Goal: Book appointment/travel/reservation

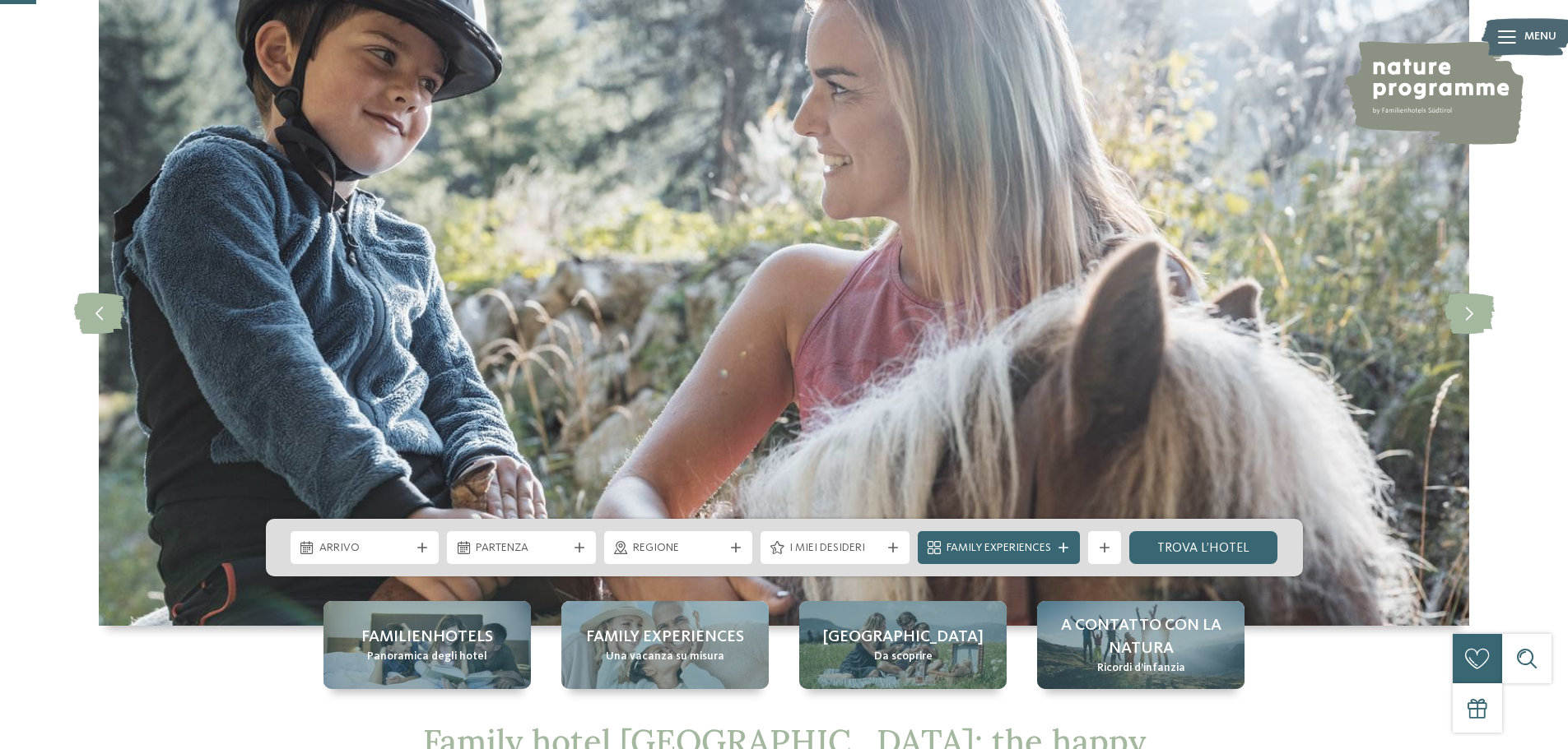
scroll to position [164, 0]
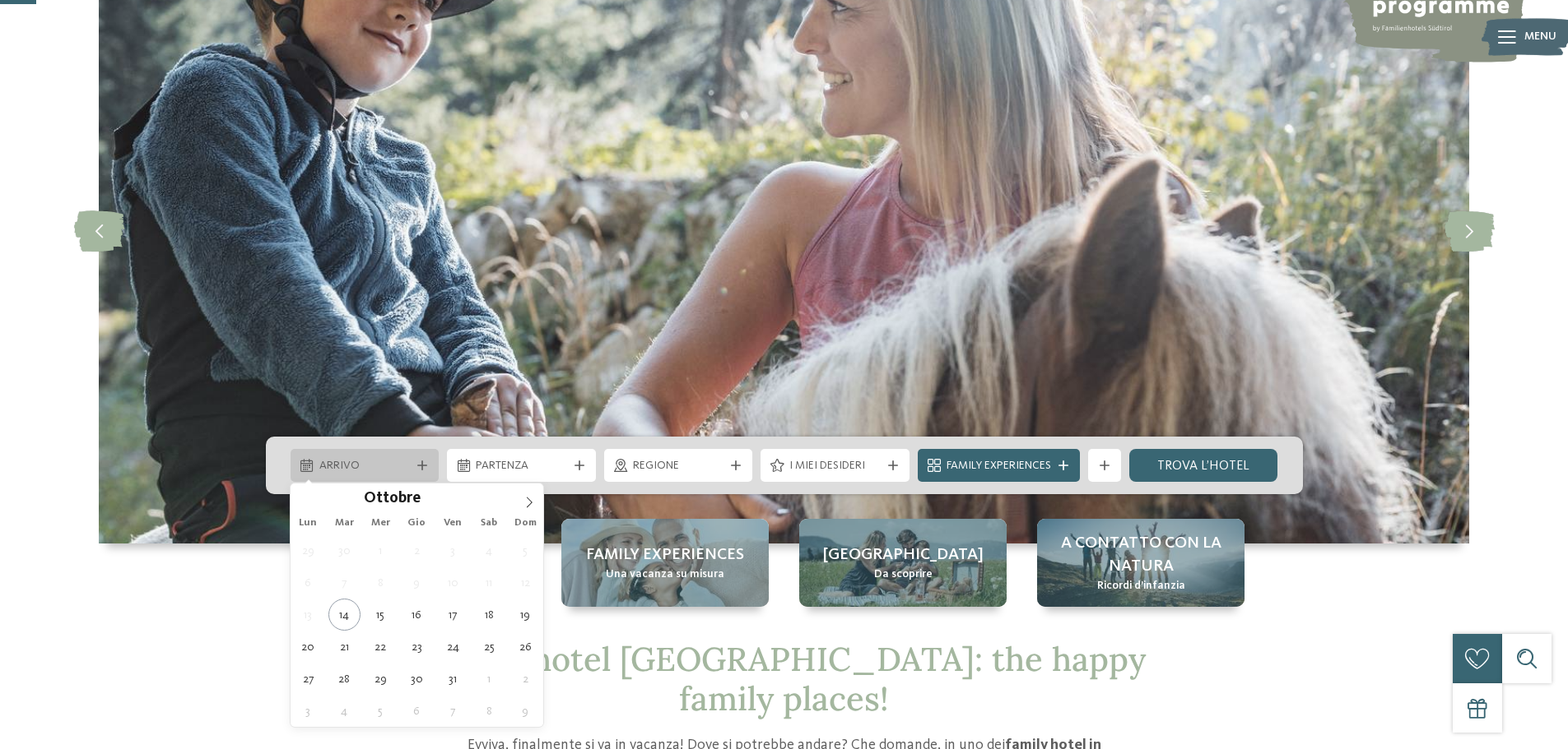
click at [426, 463] on icon at bounding box center [421, 465] width 10 height 10
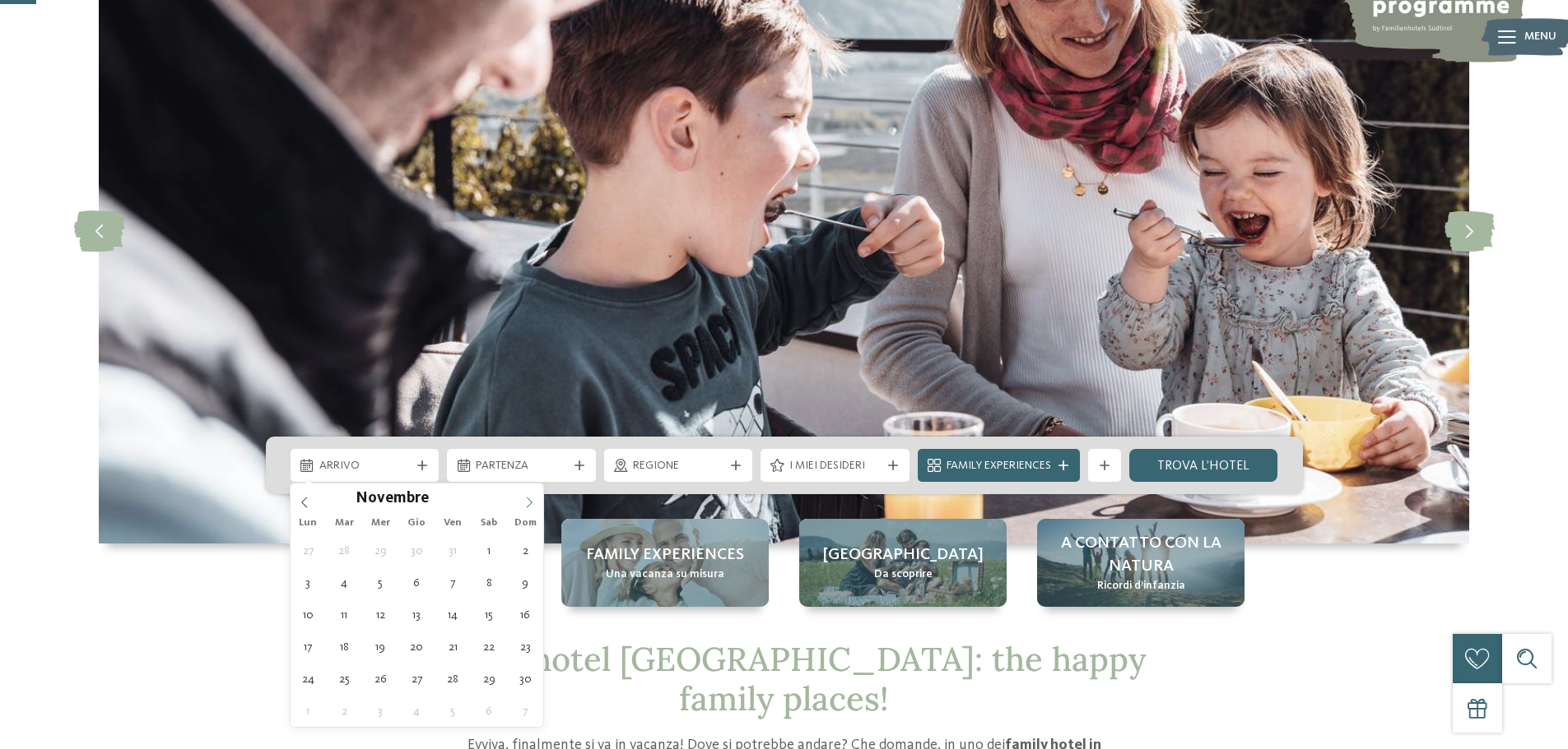
click at [528, 502] on icon at bounding box center [529, 502] width 11 height 11
click at [529, 502] on icon at bounding box center [529, 502] width 11 height 11
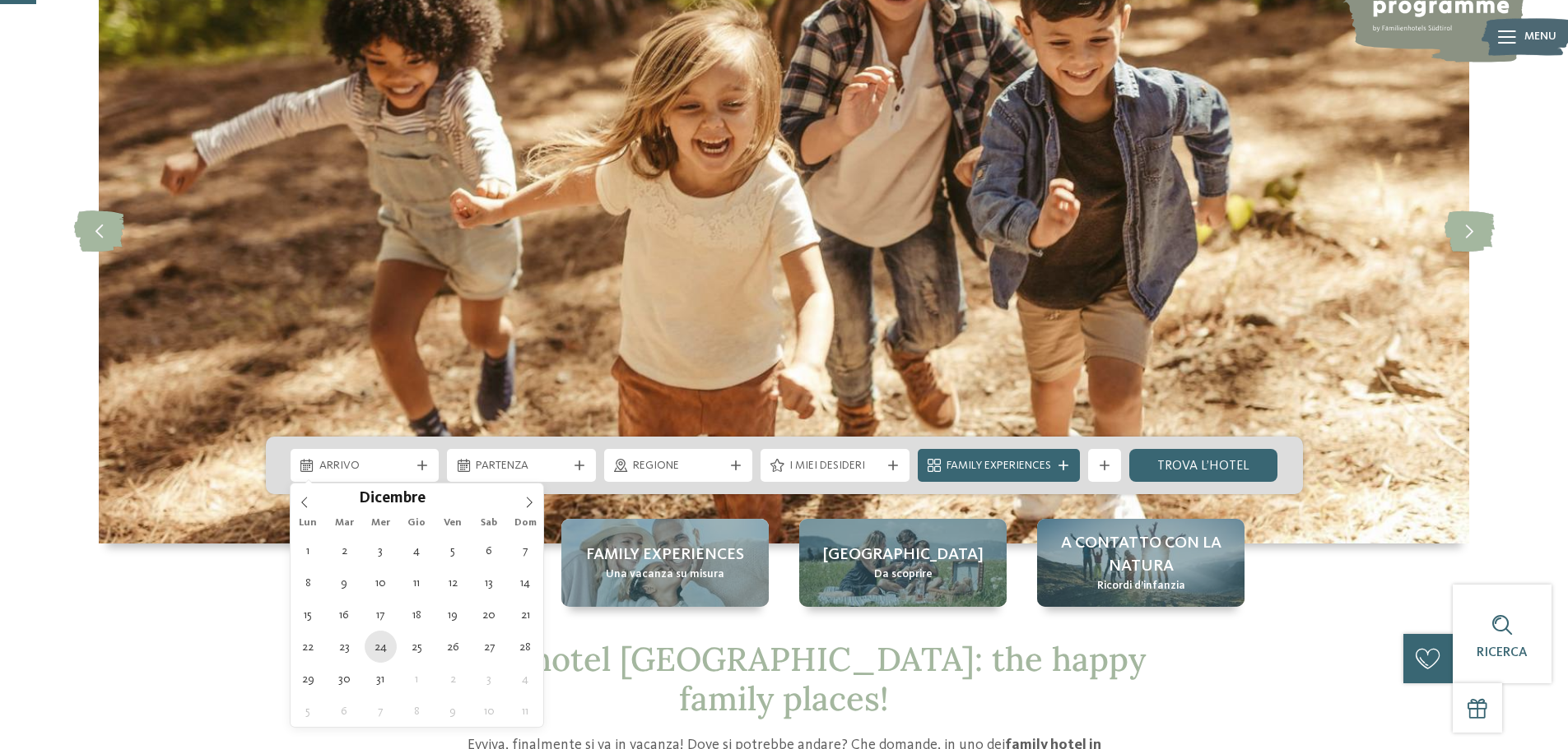
type div "24.12.2025"
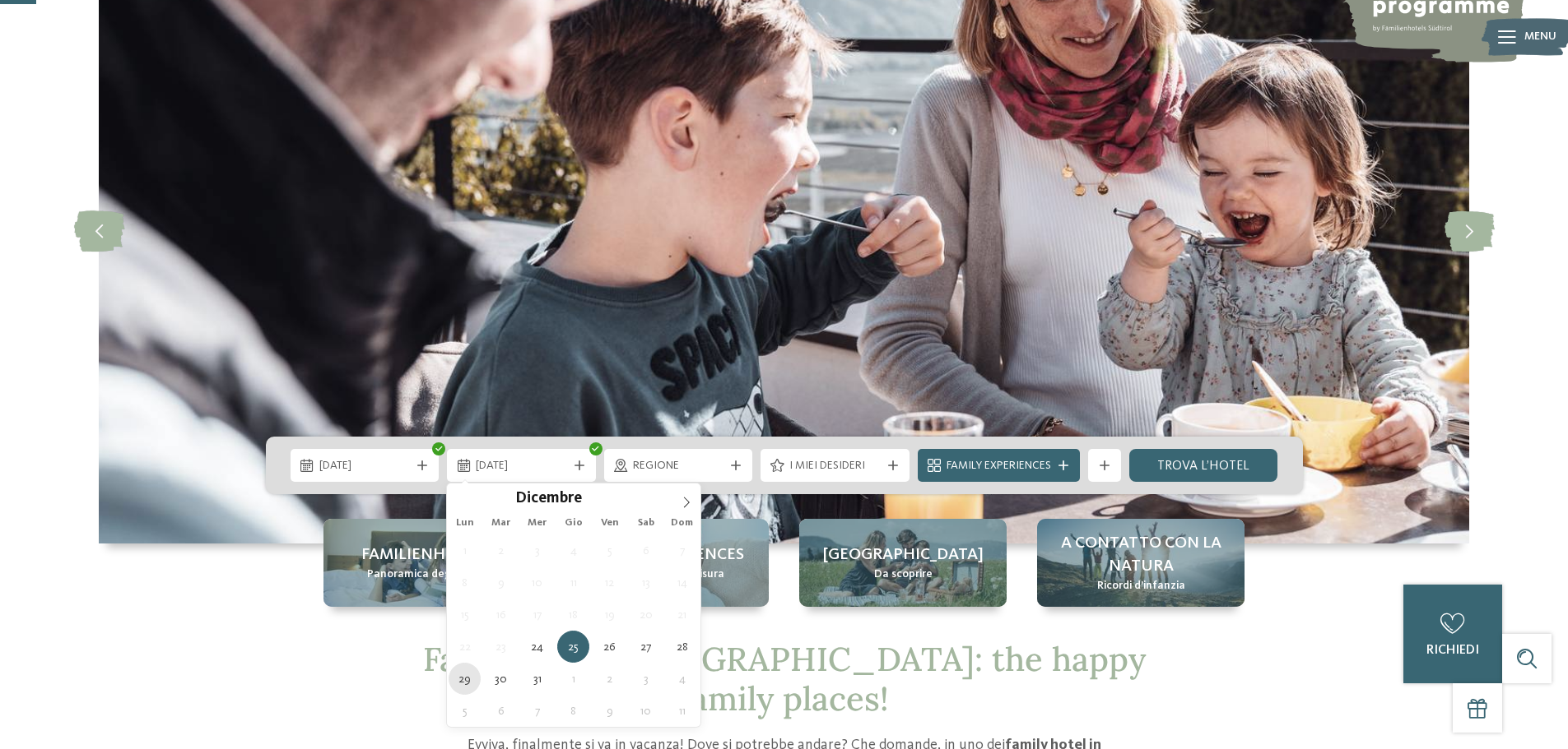
type div "29.12.2025"
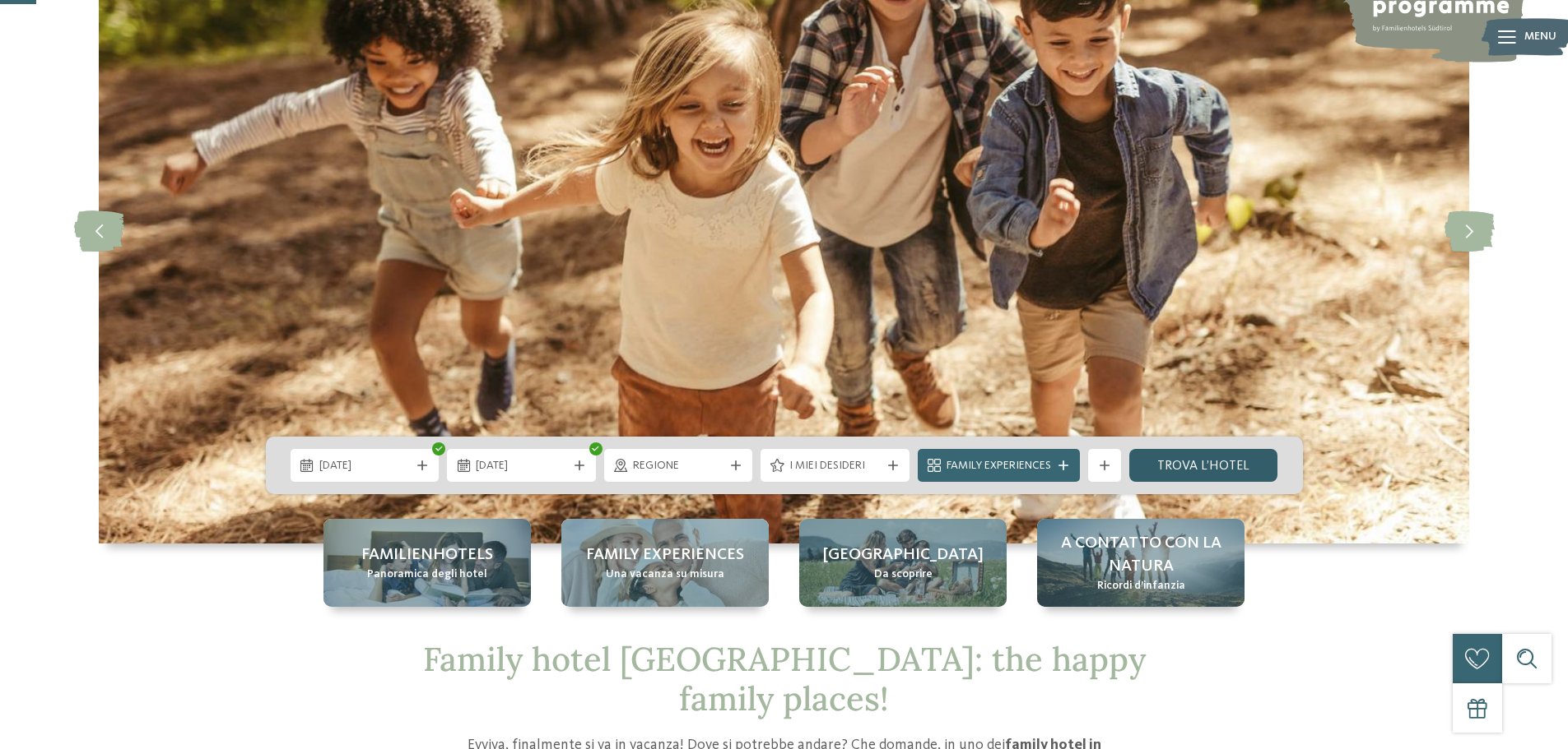
click at [1208, 467] on link "trova l’hotel" at bounding box center [1203, 465] width 149 height 33
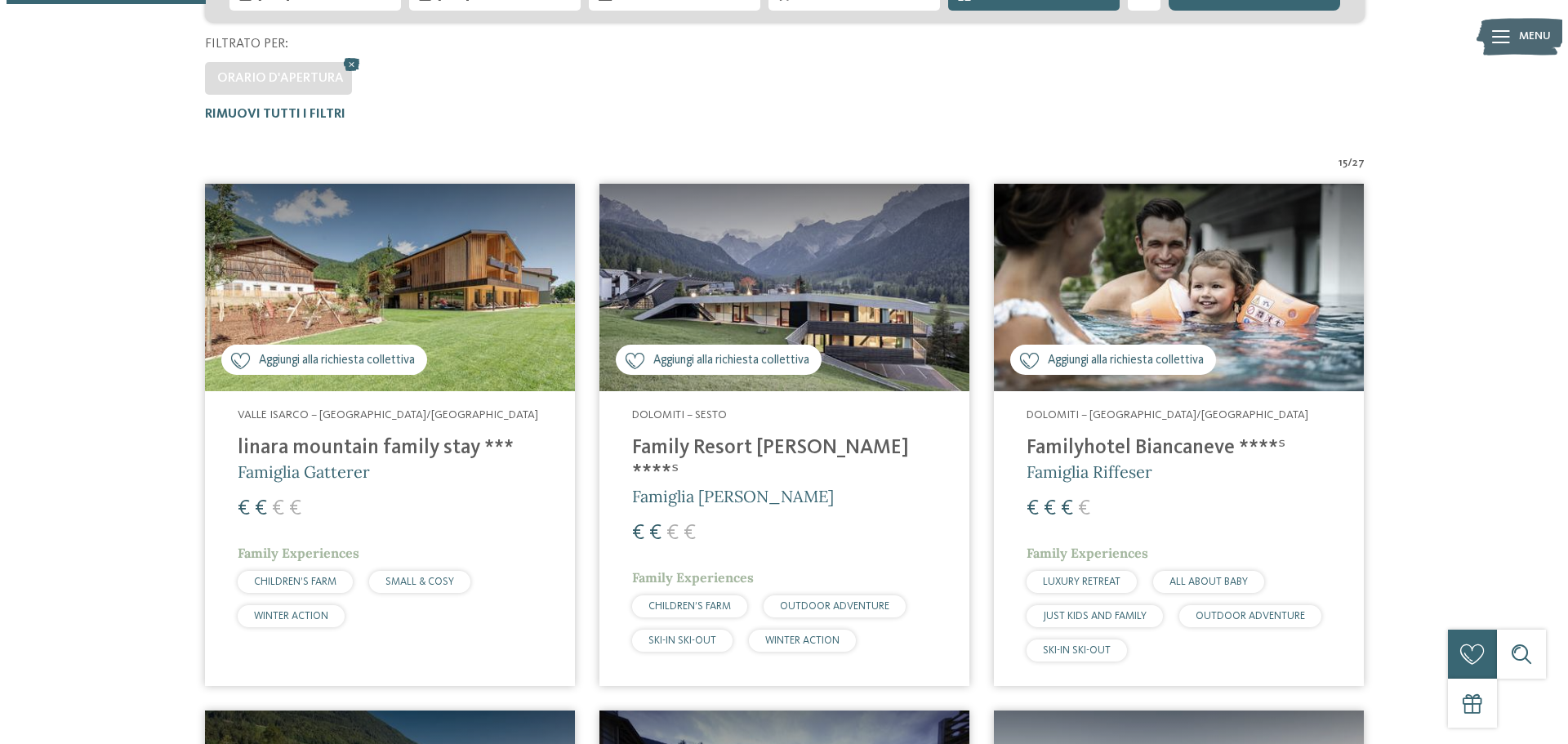
scroll to position [290, 0]
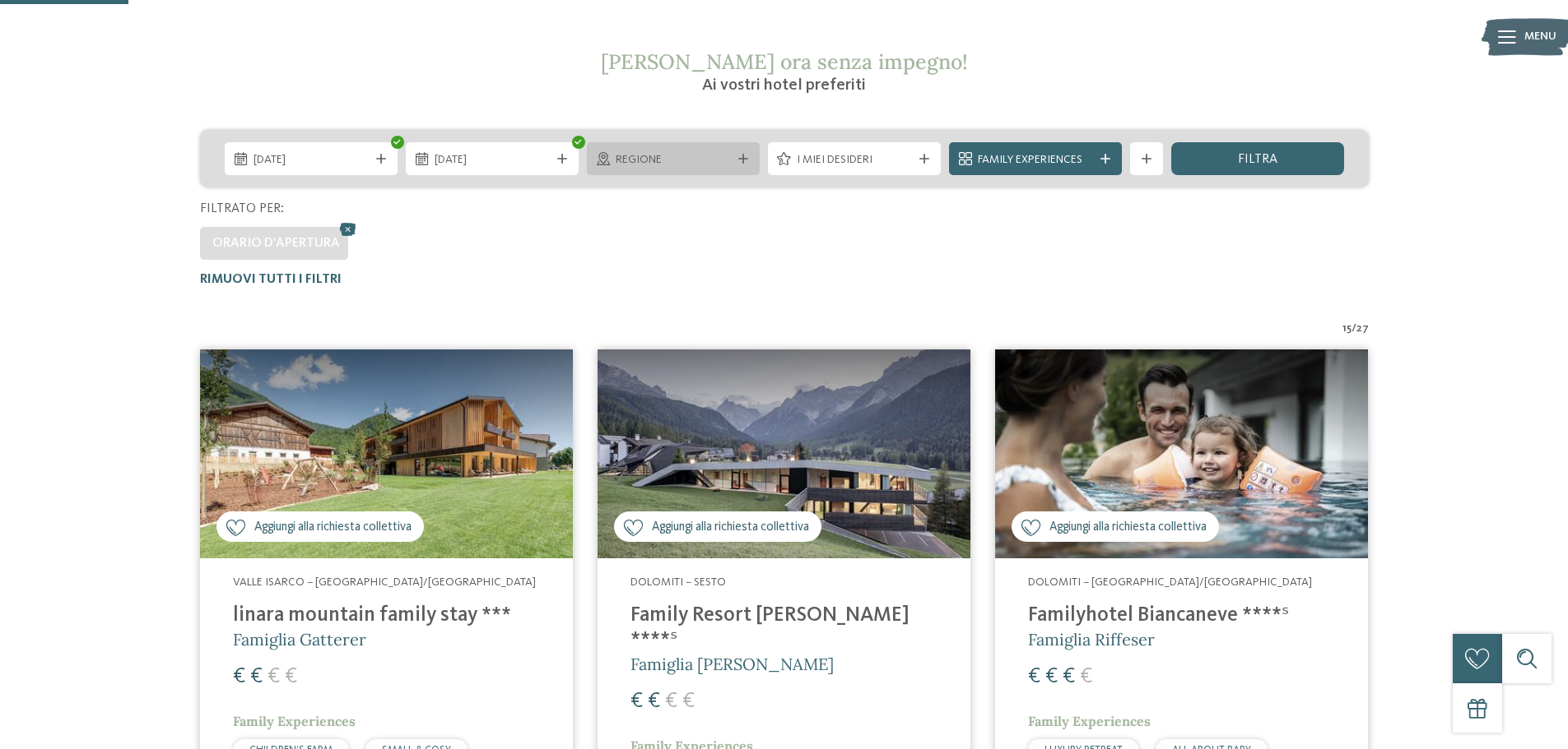
click at [735, 153] on div "Regione" at bounding box center [673, 158] width 173 height 33
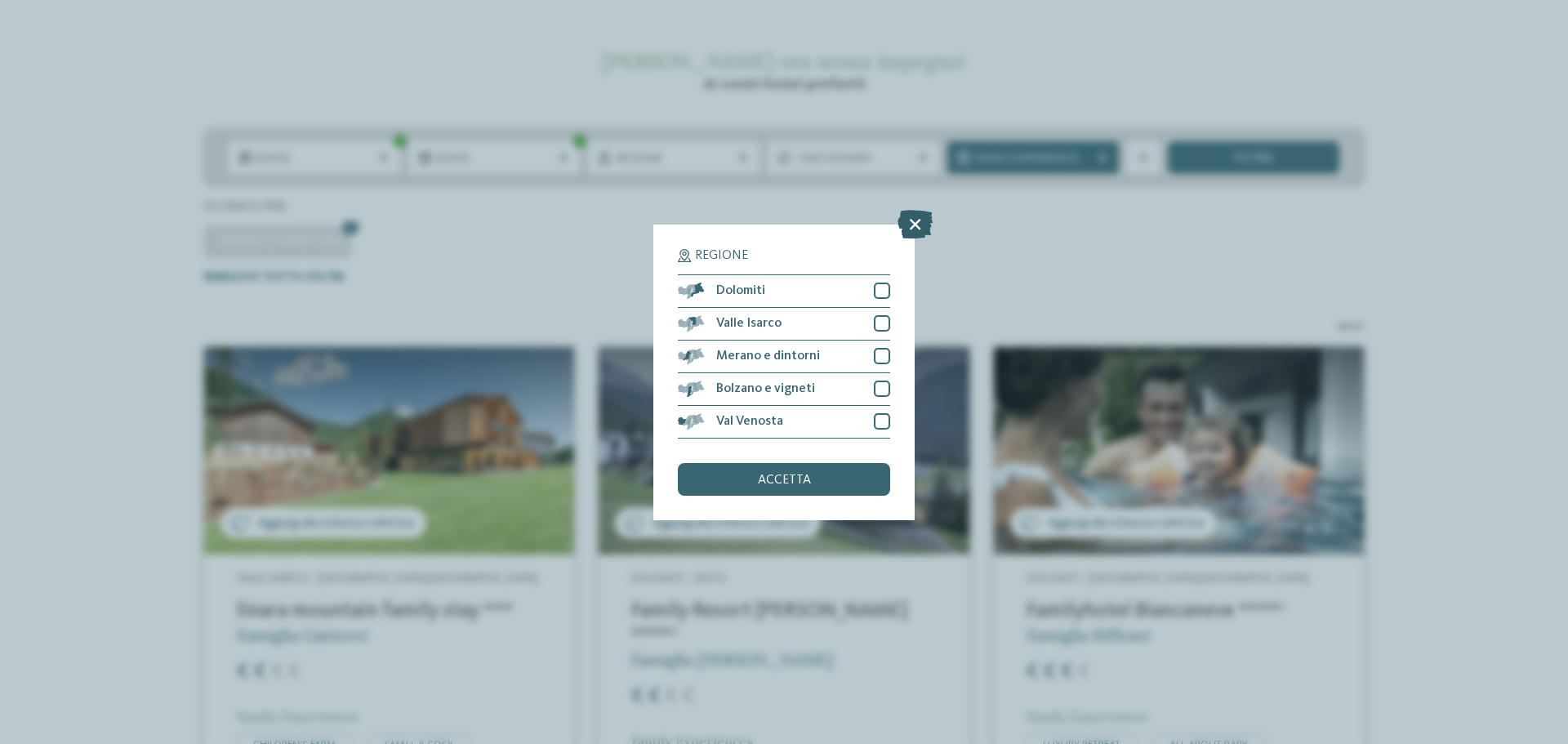
click at [900, 219] on icon at bounding box center [915, 223] width 35 height 29
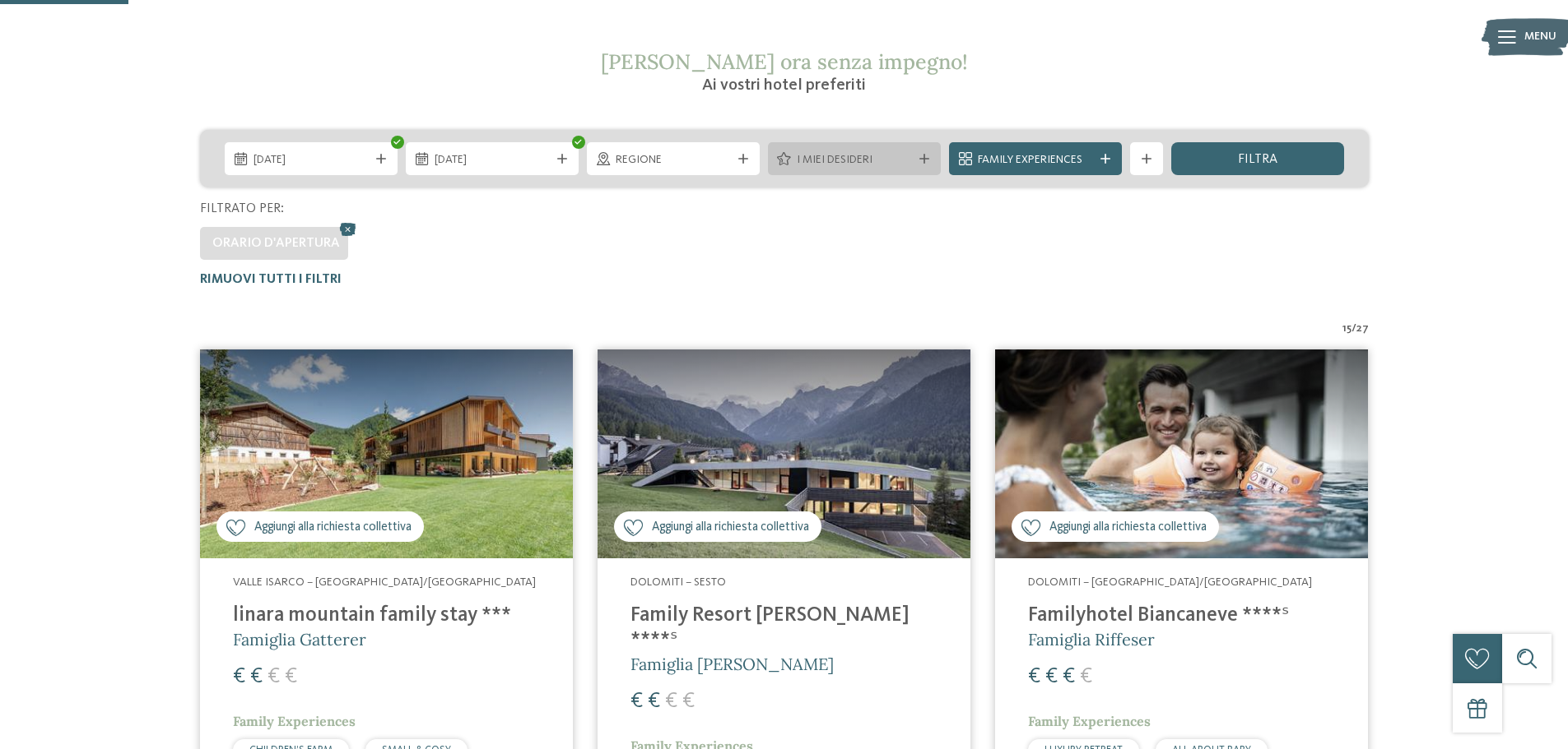
click at [923, 158] on icon at bounding box center [924, 159] width 10 height 10
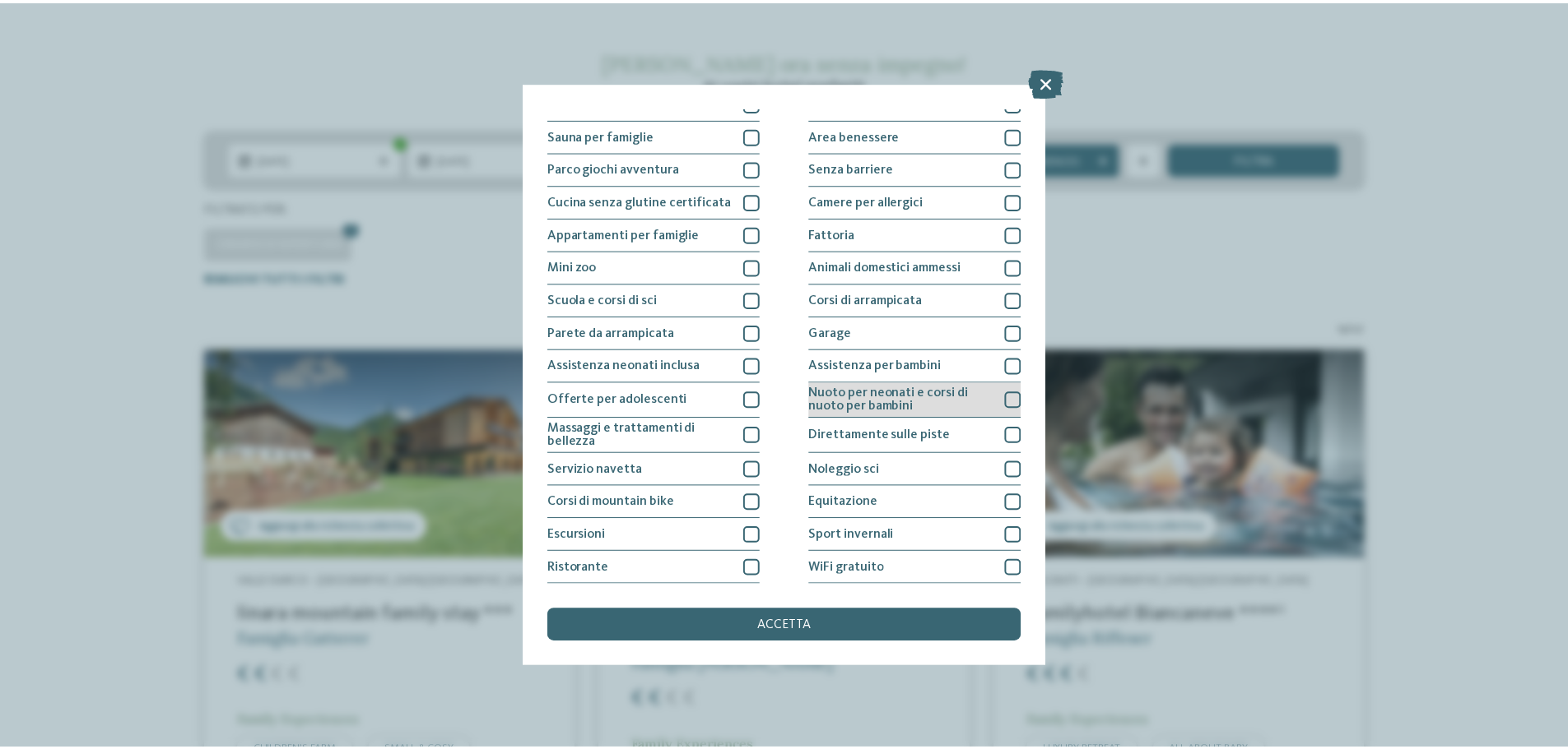
scroll to position [115, 0]
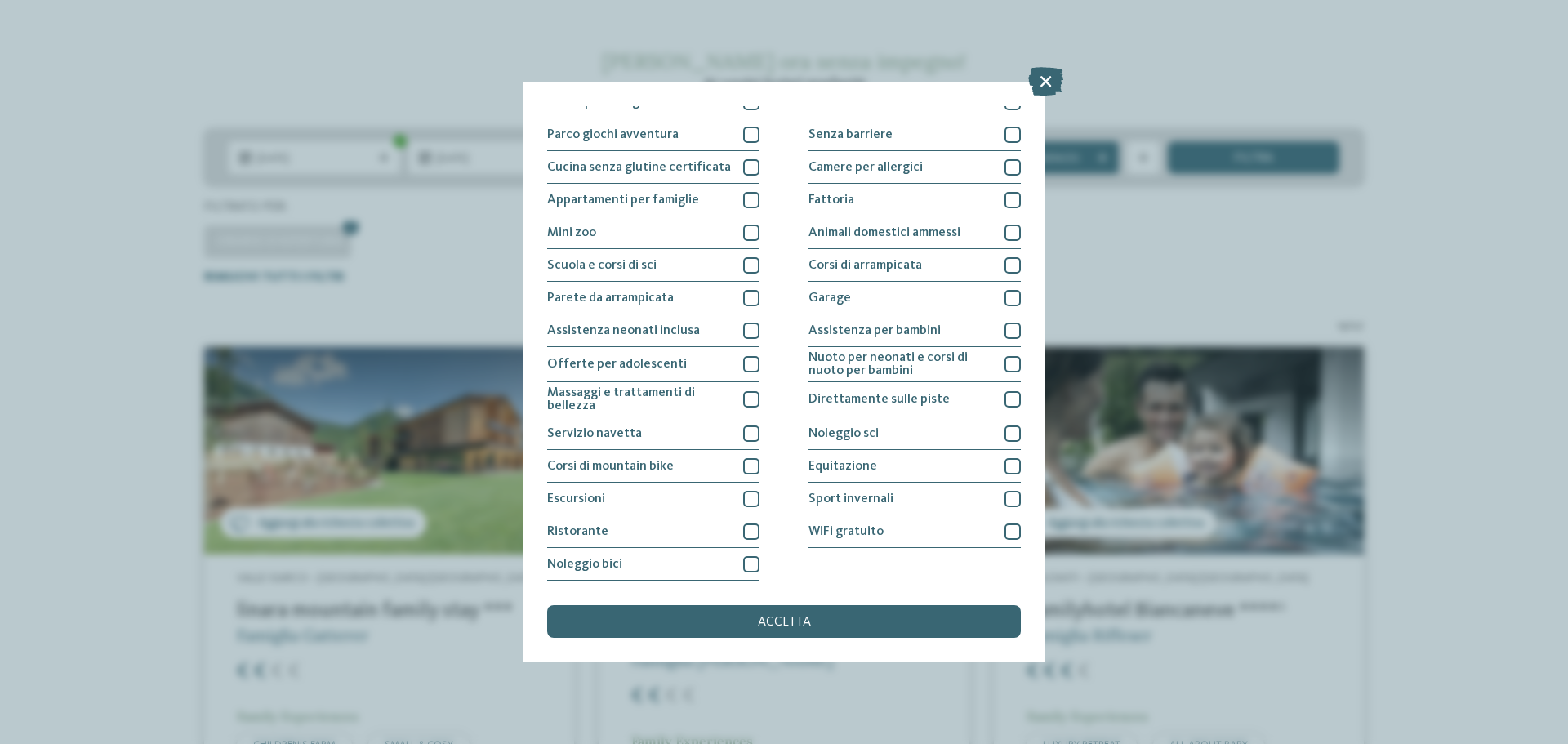
click at [1317, 661] on div "I miei desideri Piscina coperta o con collegamento a piscina esterna Piscina al…" at bounding box center [784, 372] width 1568 height 744
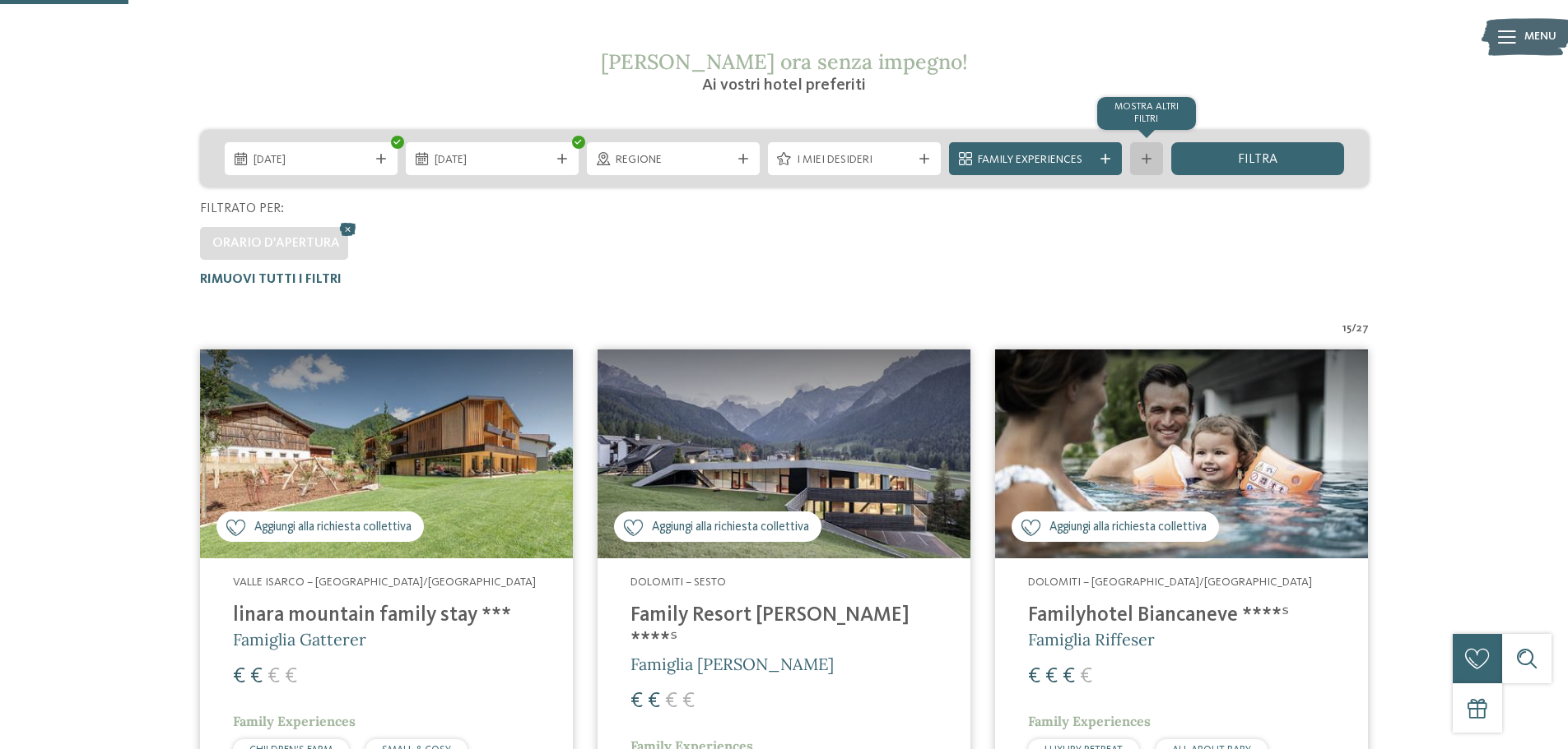
click at [1143, 157] on icon at bounding box center [1146, 159] width 10 height 10
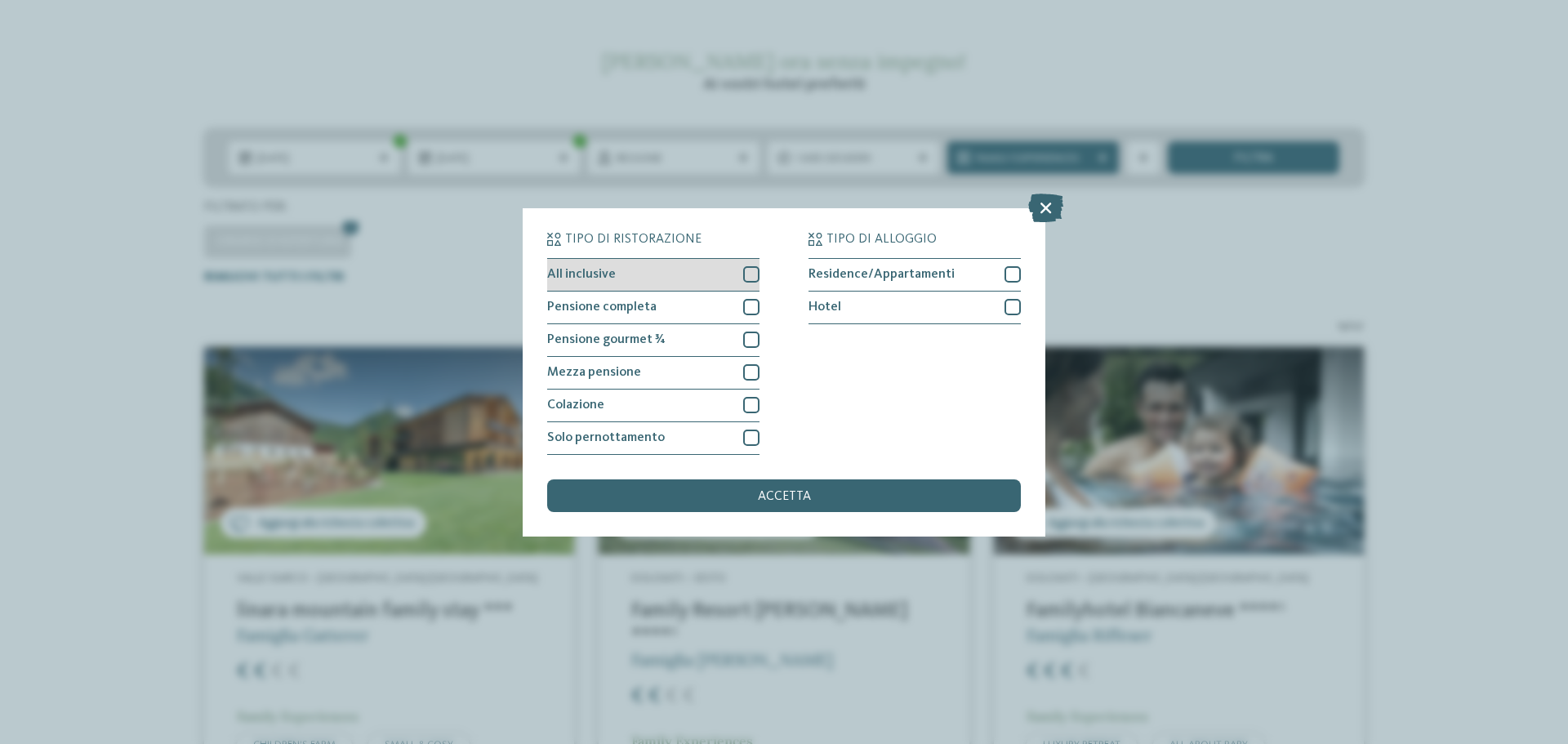
click at [757, 276] on div at bounding box center [751, 275] width 17 height 17
click at [798, 501] on span "accetta" at bounding box center [784, 496] width 53 height 13
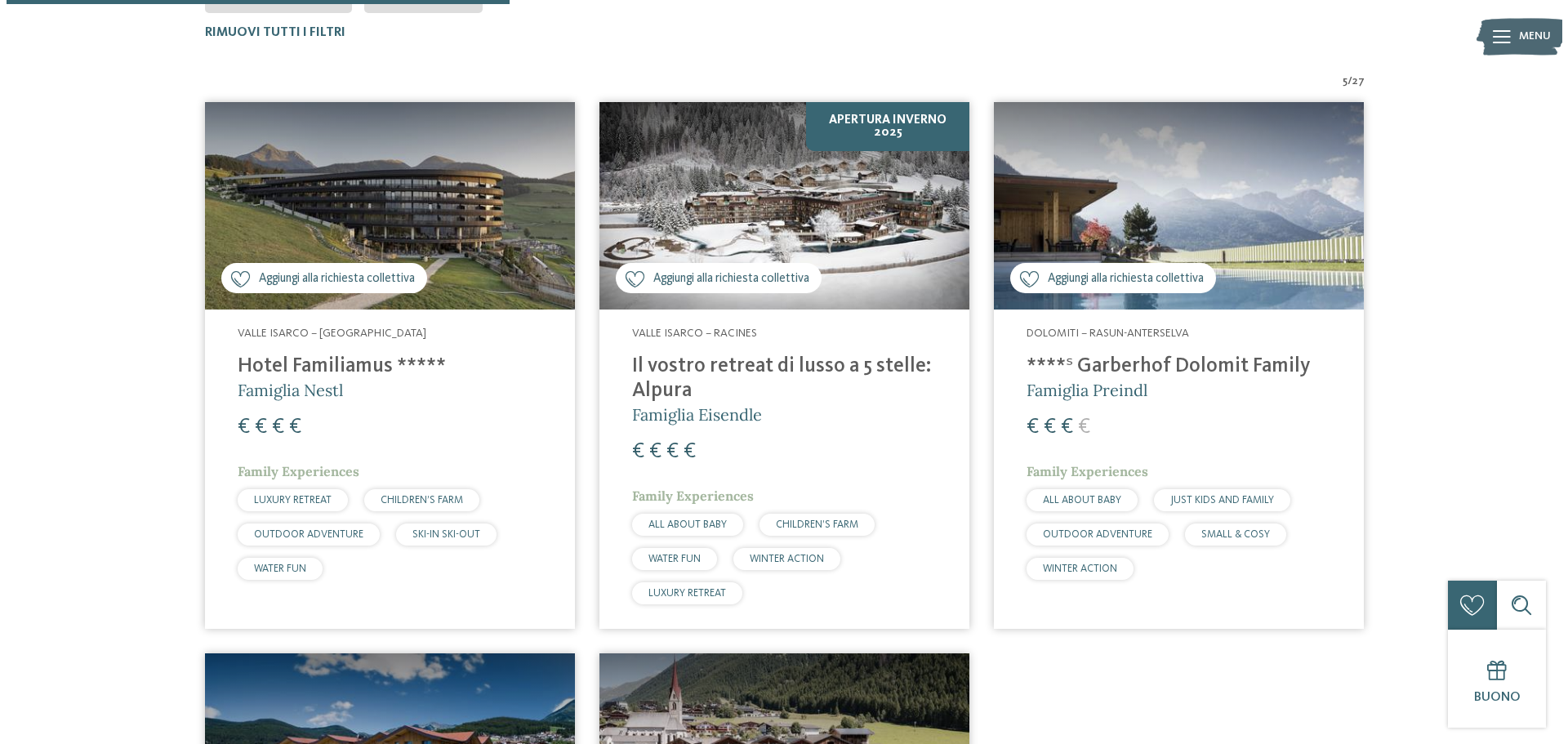
scroll to position [618, 0]
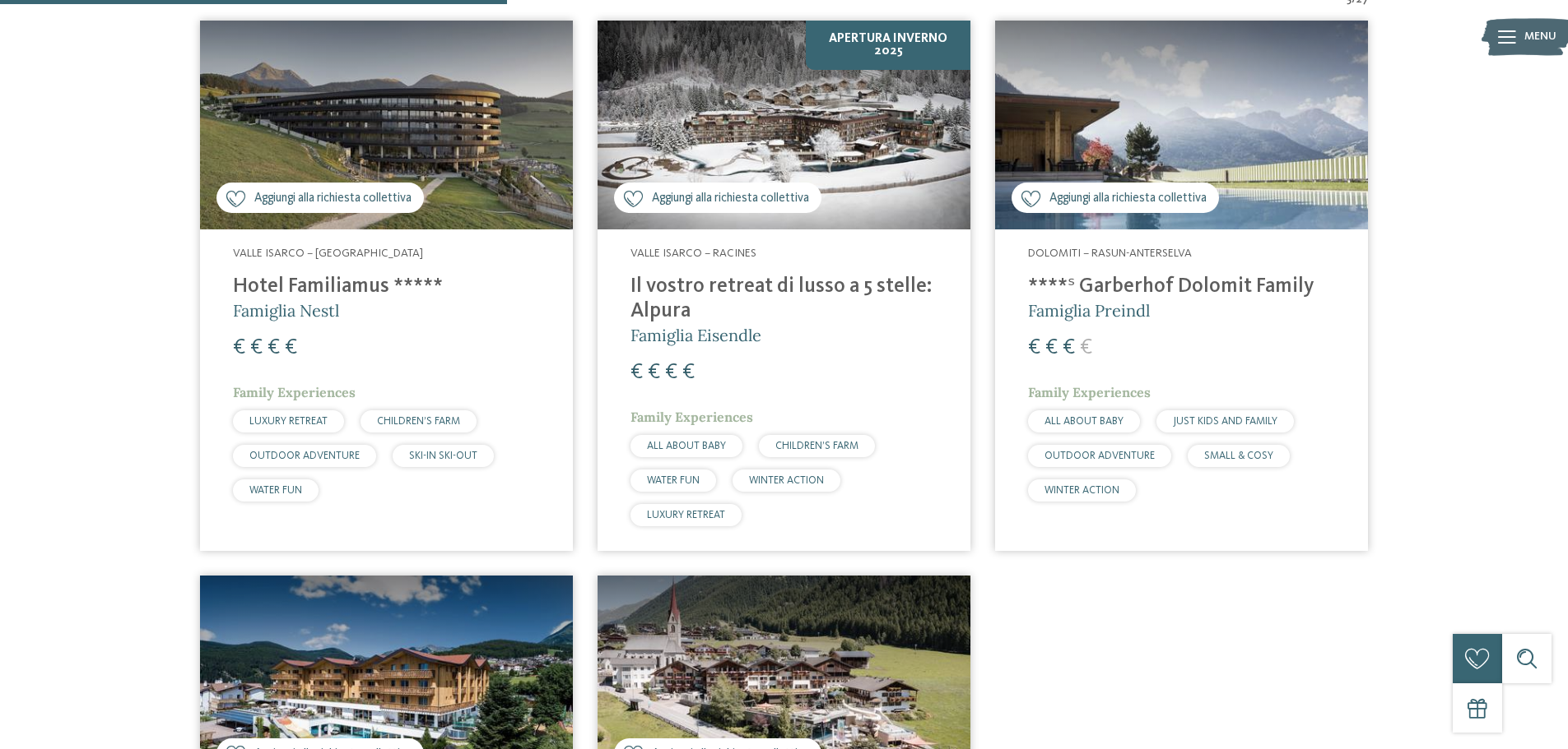
click at [305, 394] on span "Family Experiences" at bounding box center [293, 392] width 122 height 17
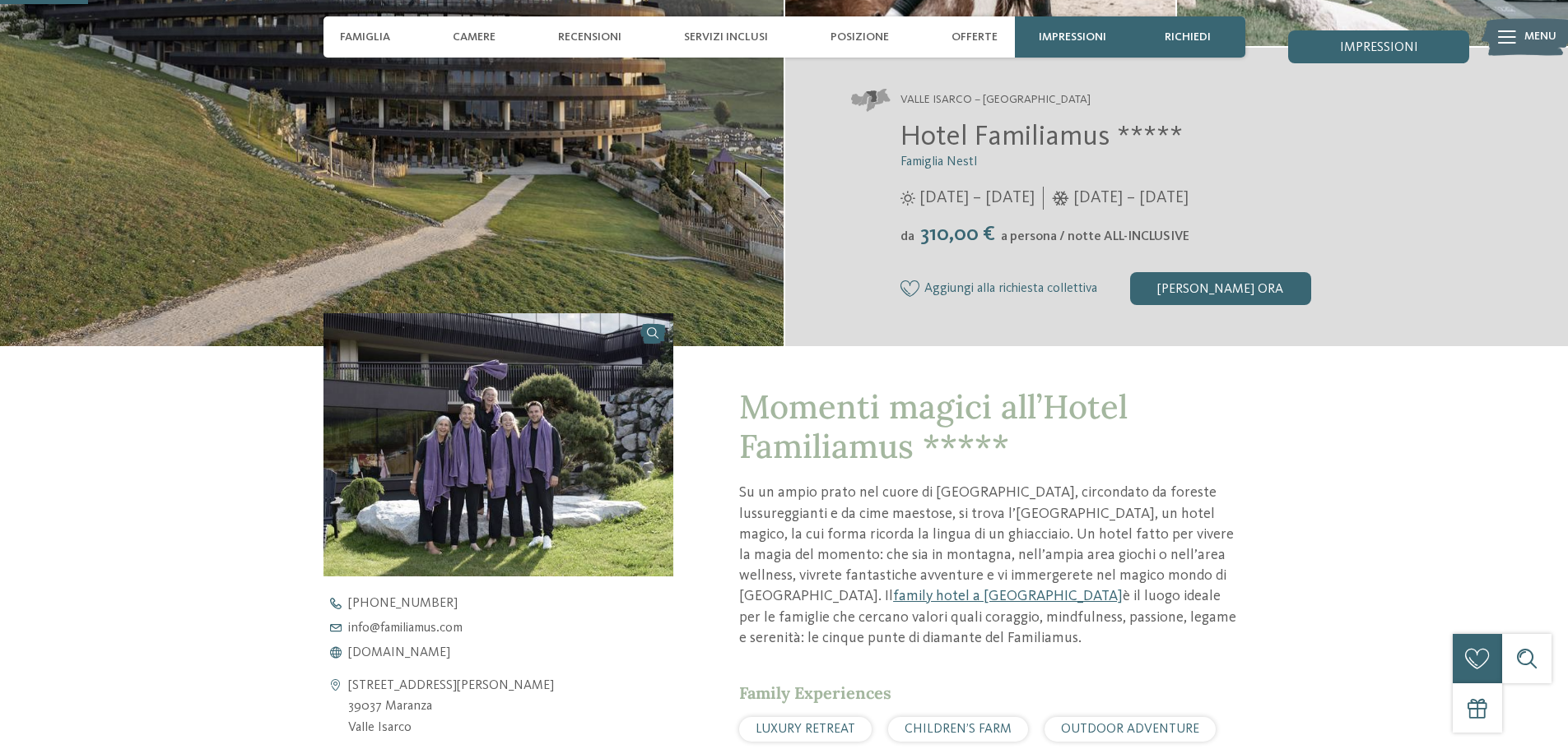
scroll to position [411, 0]
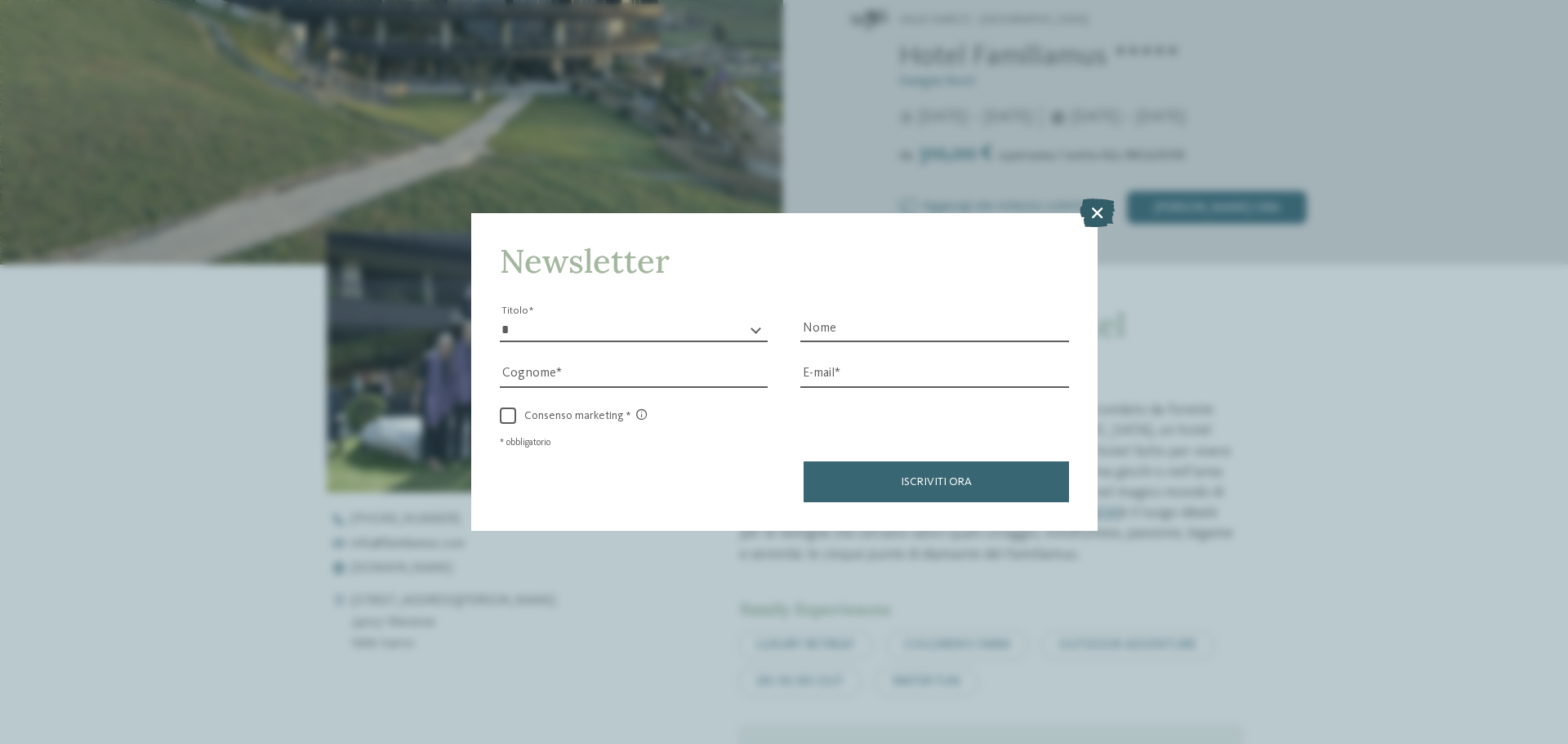
click at [1095, 223] on icon at bounding box center [1097, 212] width 35 height 29
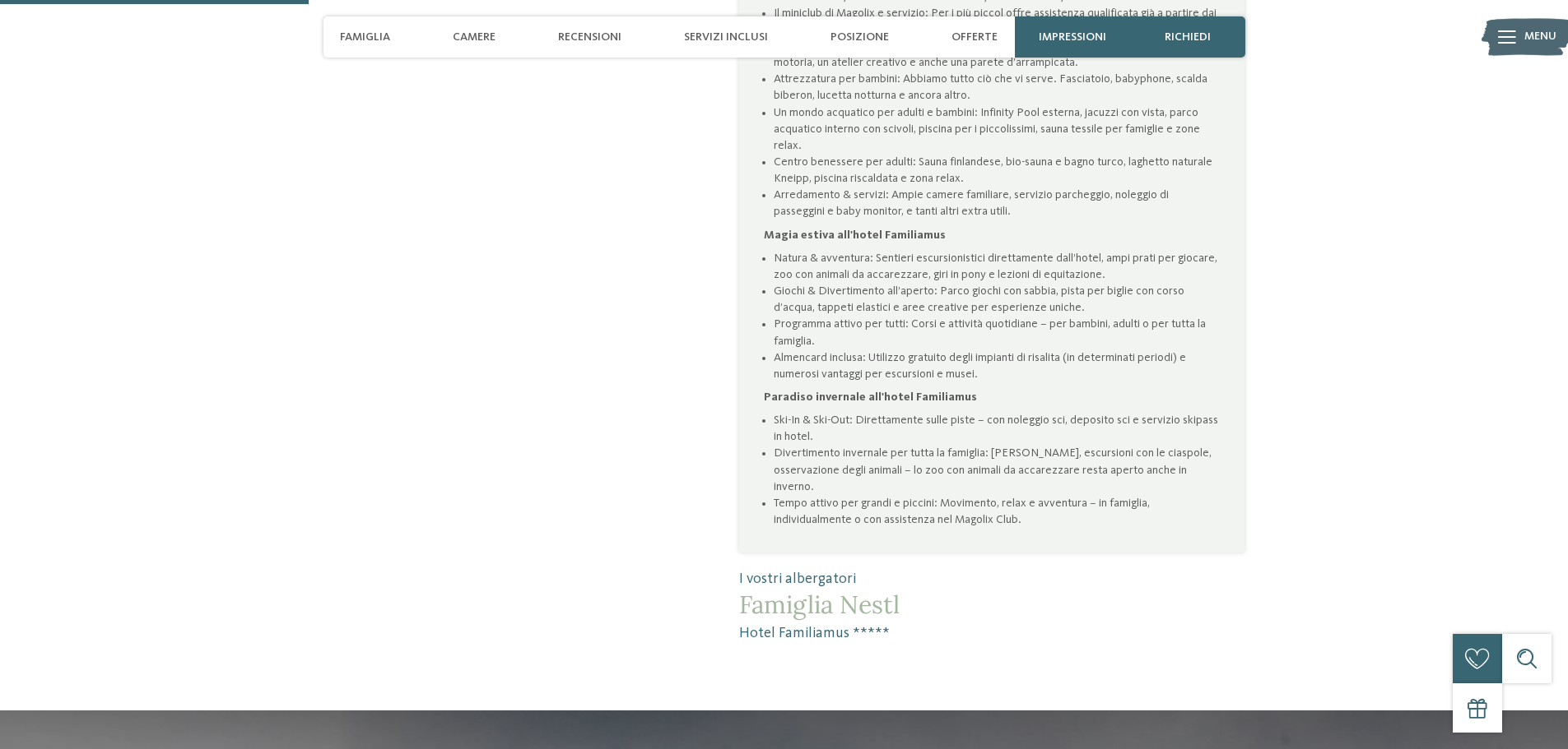
scroll to position [1152, 0]
